Goal: Information Seeking & Learning: Learn about a topic

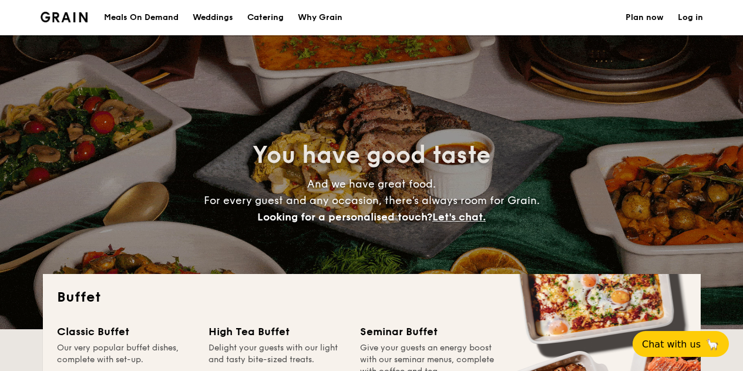
select select
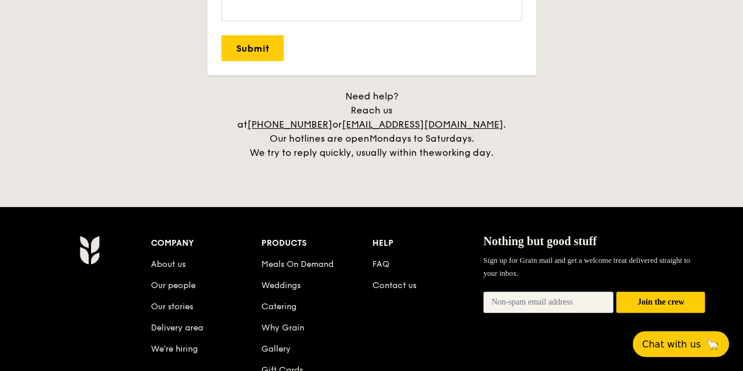
scroll to position [2468, 0]
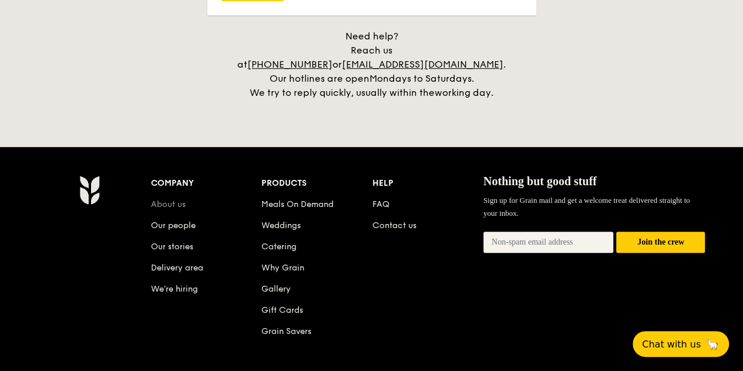
click at [169, 199] on link "About us" at bounding box center [168, 204] width 35 height 10
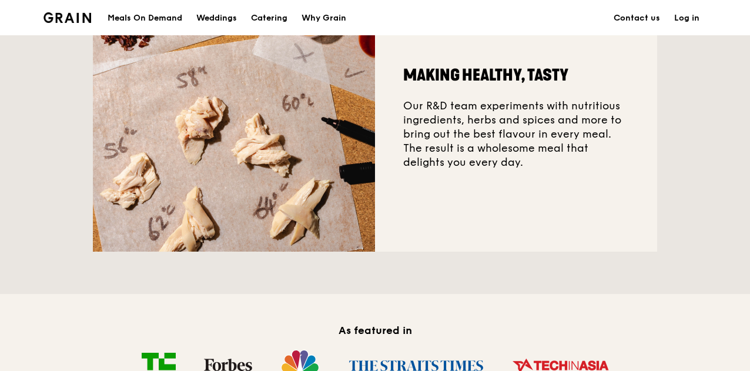
scroll to position [321, 0]
